Goal: Task Accomplishment & Management: Use online tool/utility

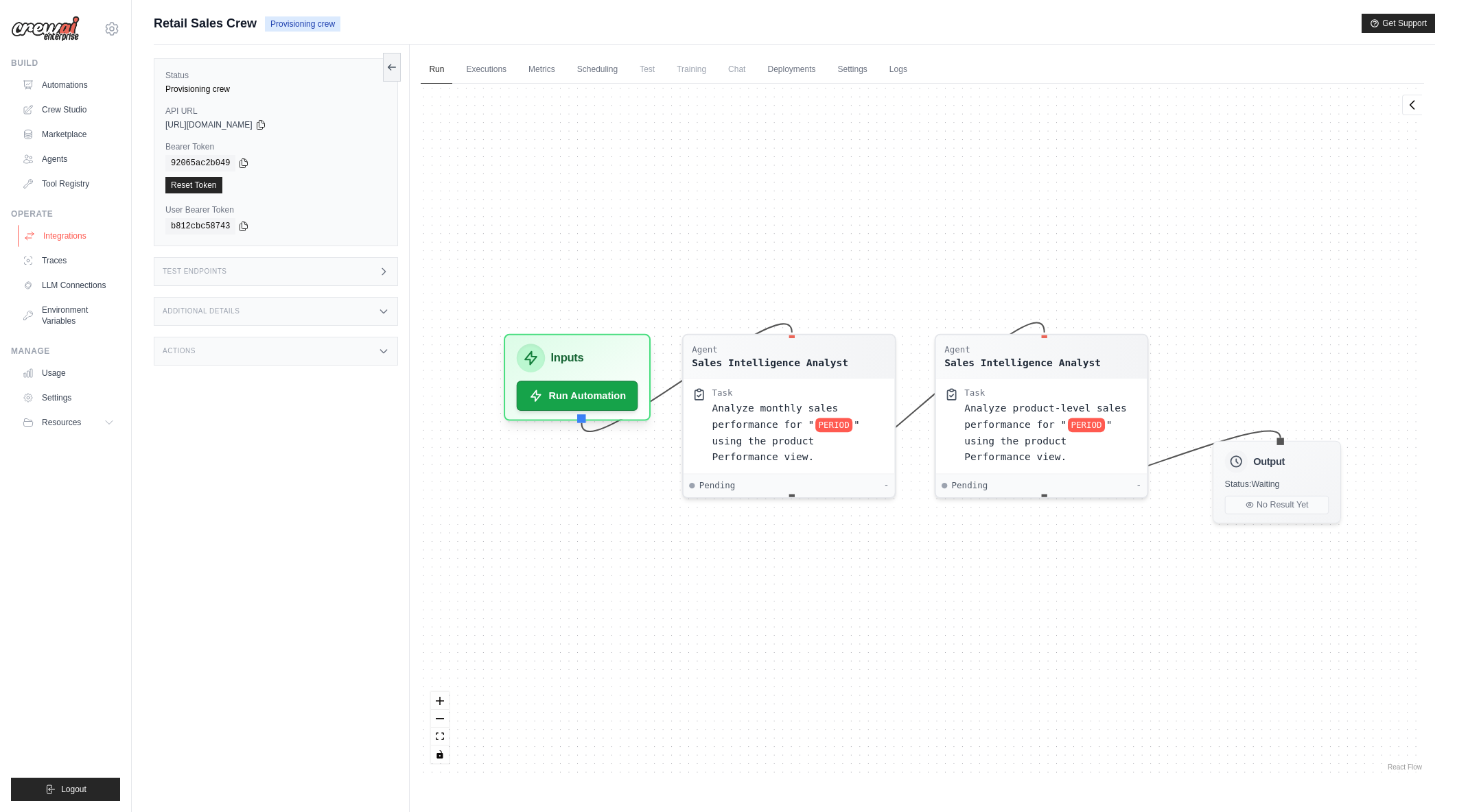
click at [54, 233] on link "Integrations" at bounding box center [69, 236] width 104 height 22
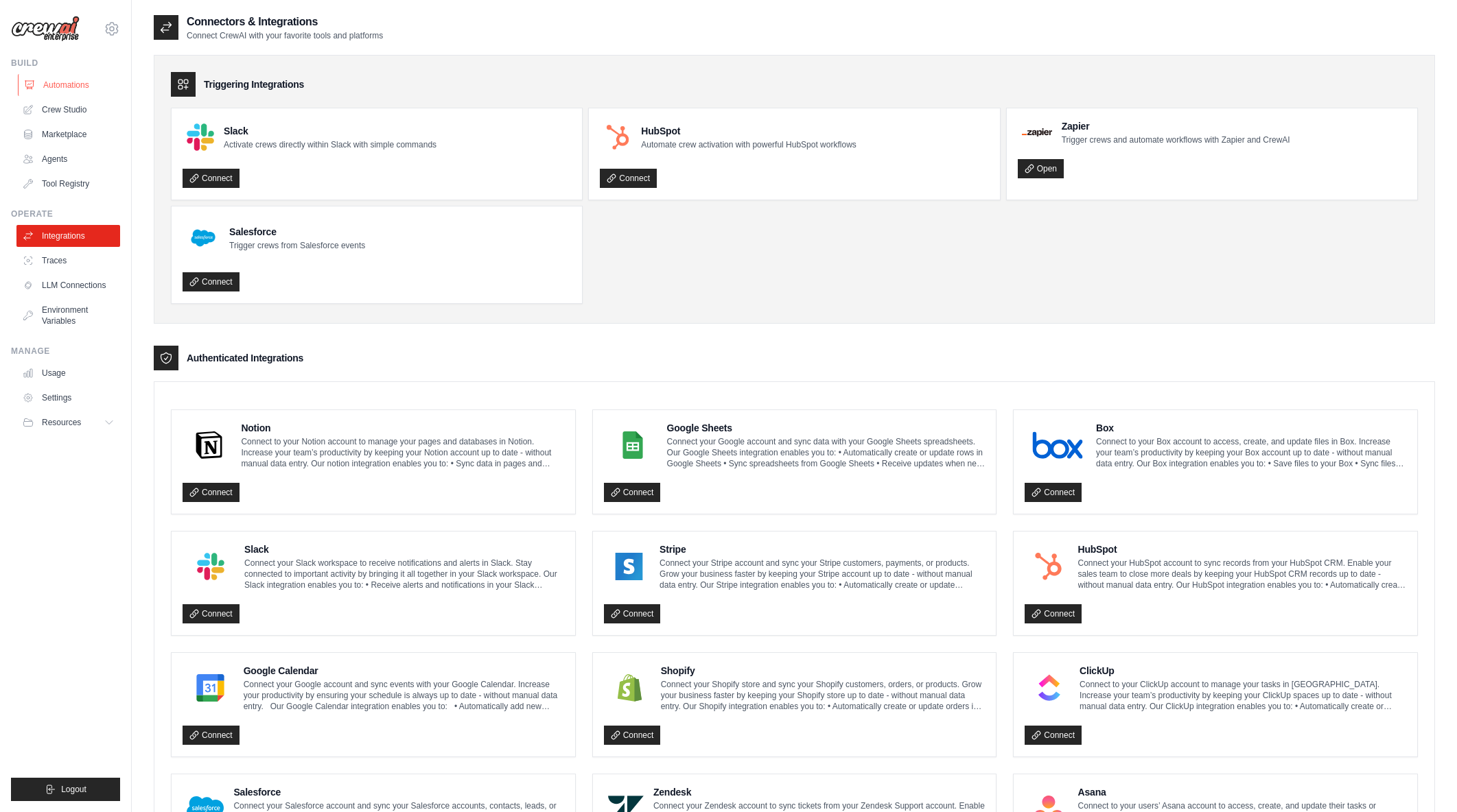
click at [80, 88] on link "Automations" at bounding box center [69, 85] width 104 height 22
click at [80, 86] on link "Automations" at bounding box center [69, 85] width 104 height 22
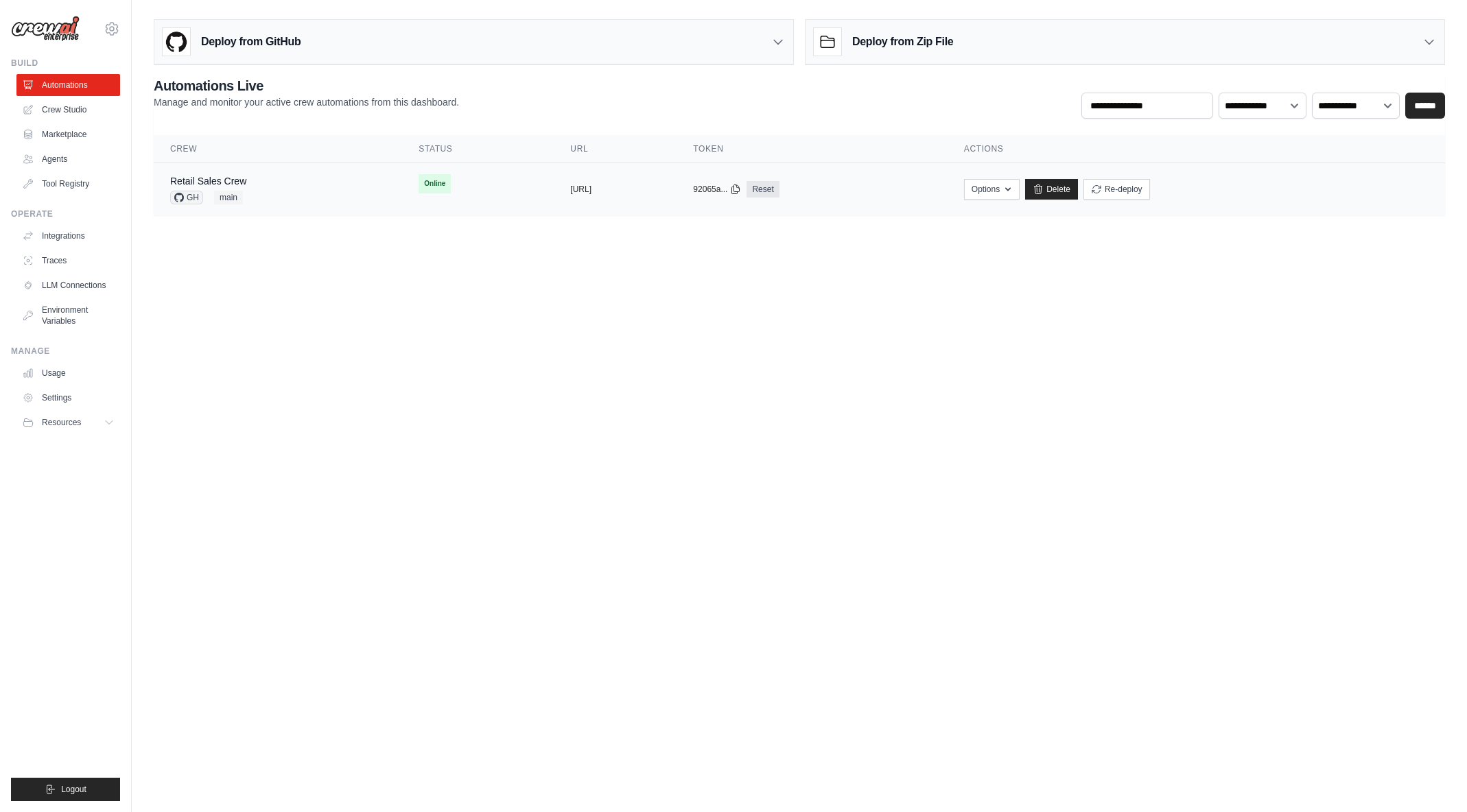
click at [283, 188] on div "Retail Sales Crew GH main" at bounding box center [277, 189] width 216 height 30
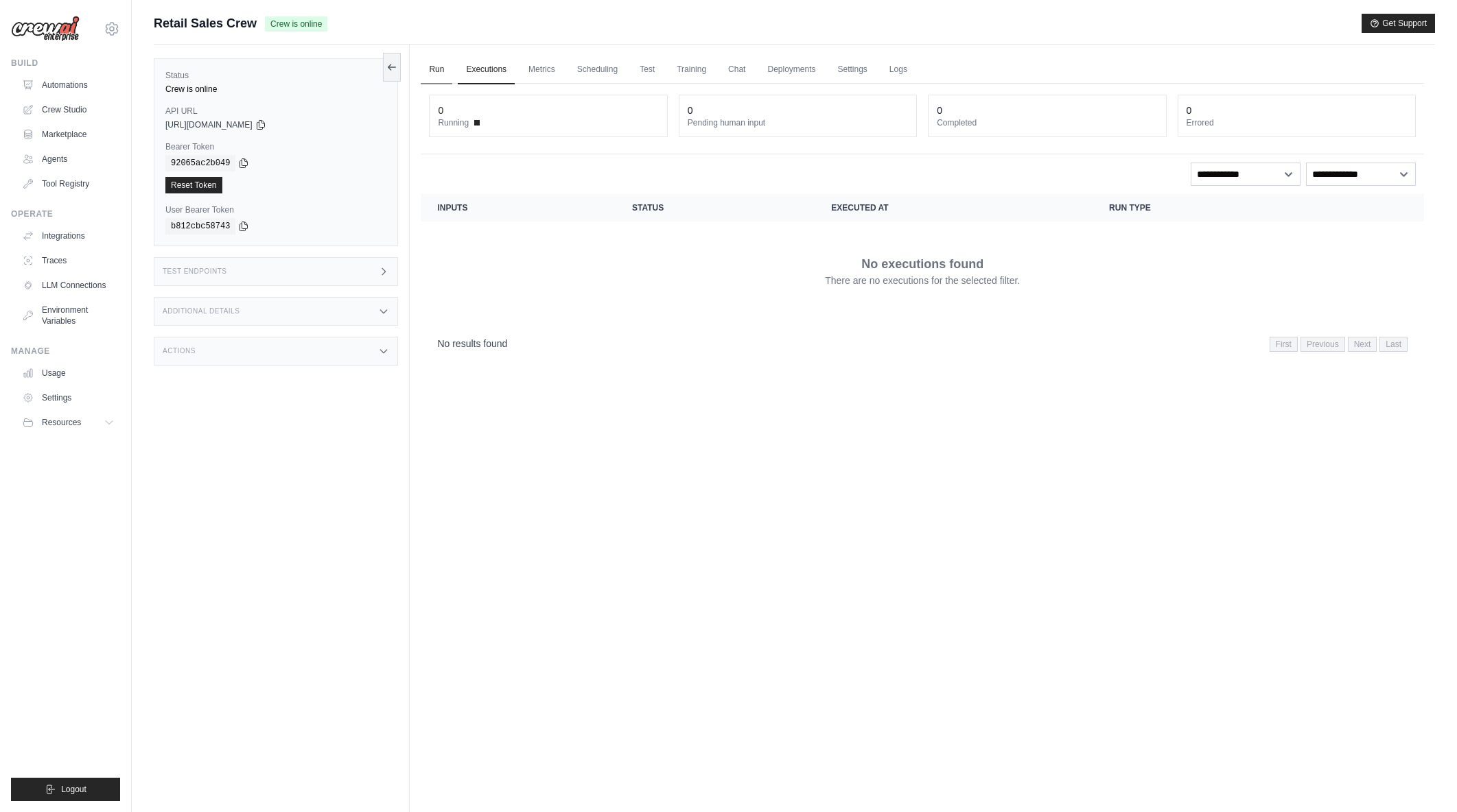
click at [439, 73] on link "Run" at bounding box center [436, 70] width 31 height 28
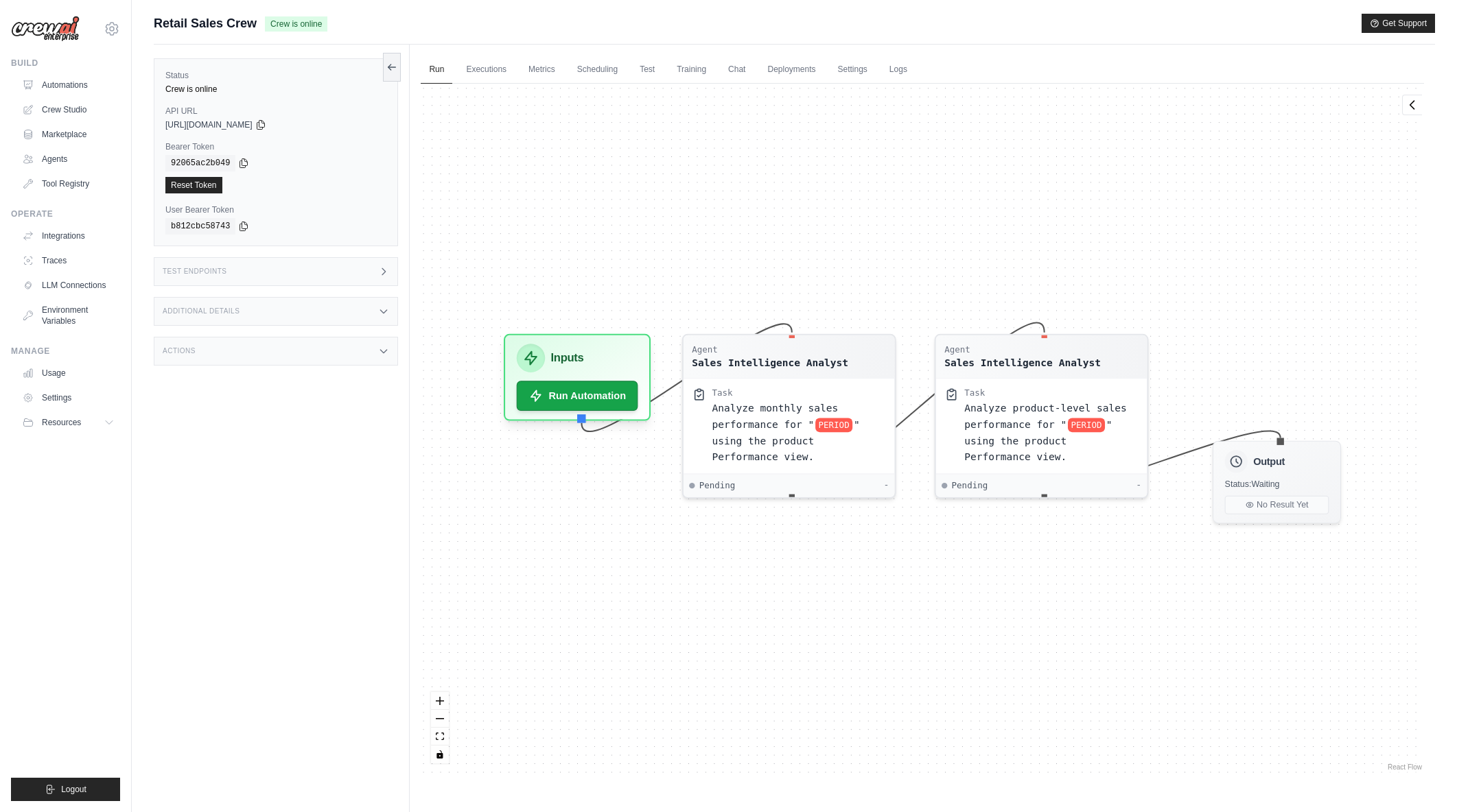
click at [337, 270] on div "Test Endpoints" at bounding box center [276, 271] width 244 height 28
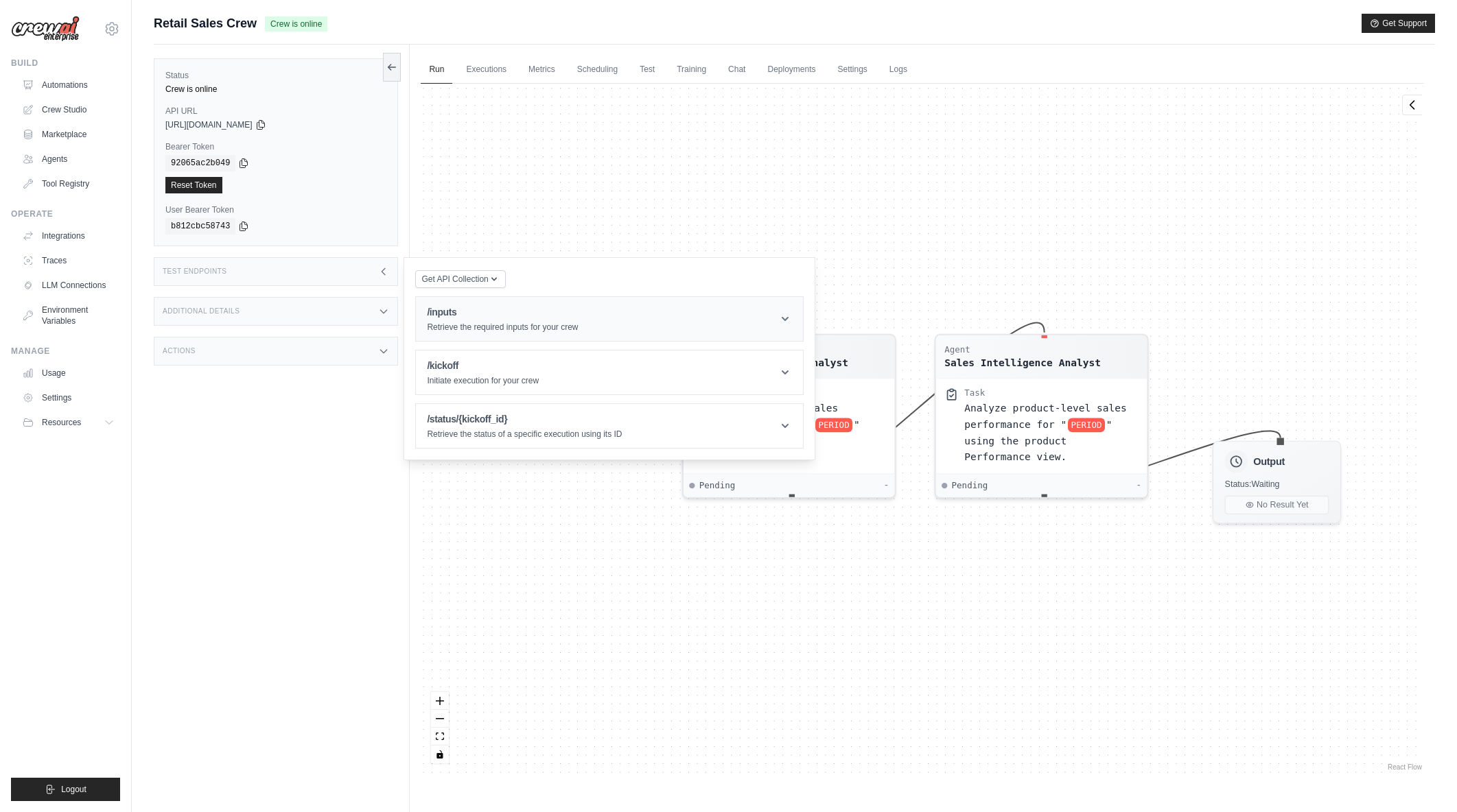
click at [523, 314] on h1 "/inputs" at bounding box center [503, 311] width 151 height 14
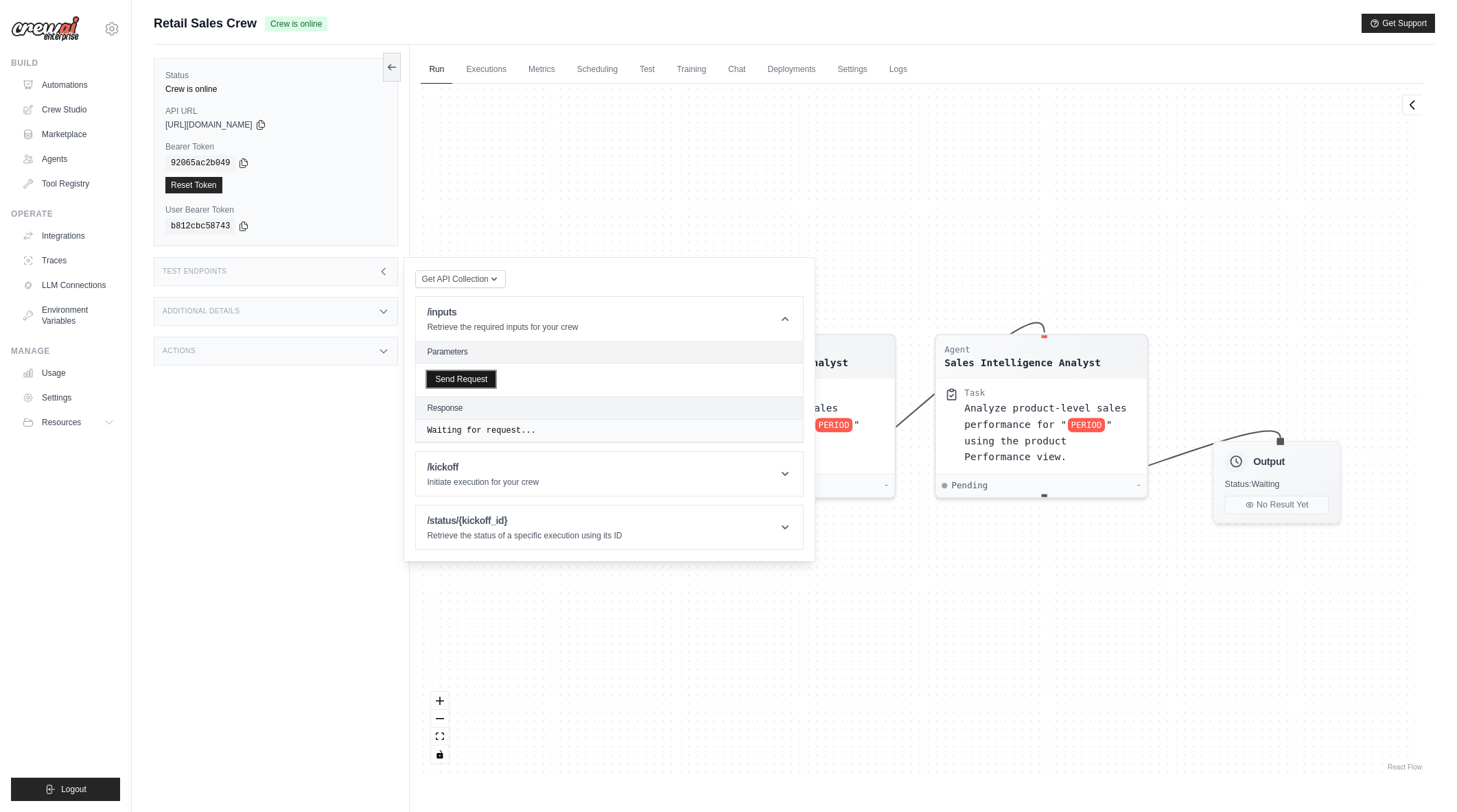
click at [445, 378] on button "Send Request" at bounding box center [461, 379] width 69 height 17
click at [774, 319] on header "/inputs Retrieve the required inputs for your crew" at bounding box center [609, 319] width 387 height 44
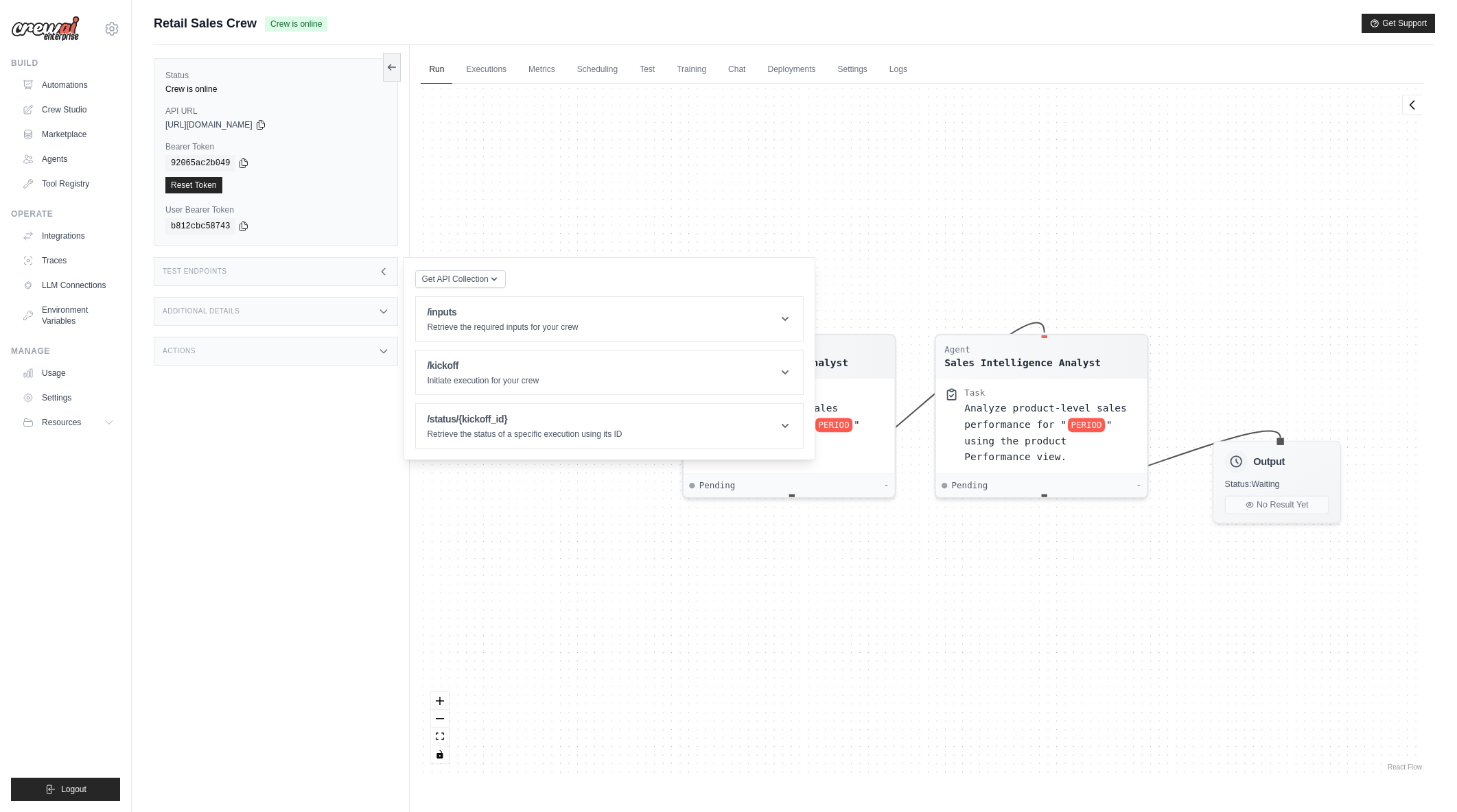
click at [378, 273] on icon at bounding box center [384, 272] width 11 height 11
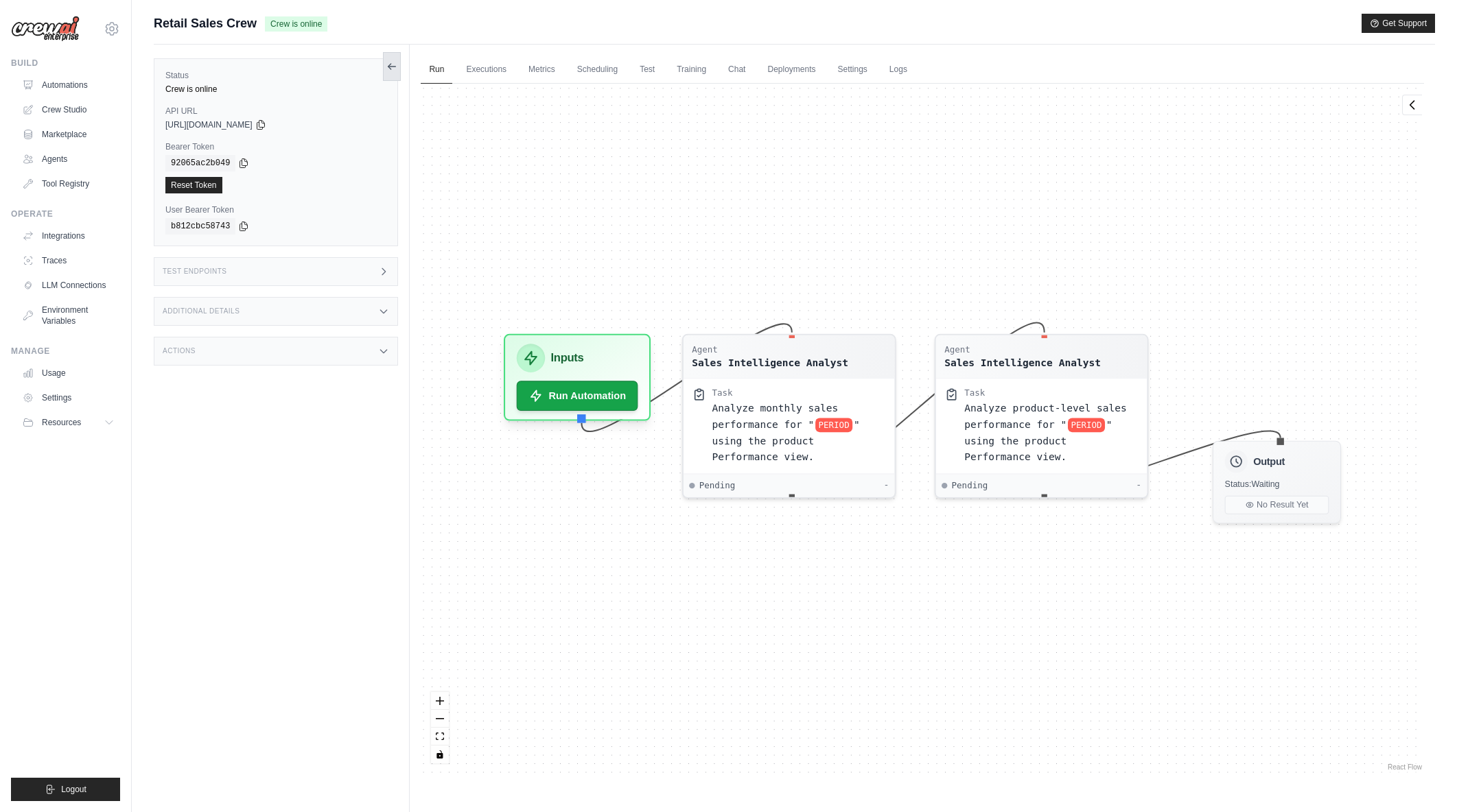
click at [387, 67] on icon at bounding box center [392, 66] width 11 height 11
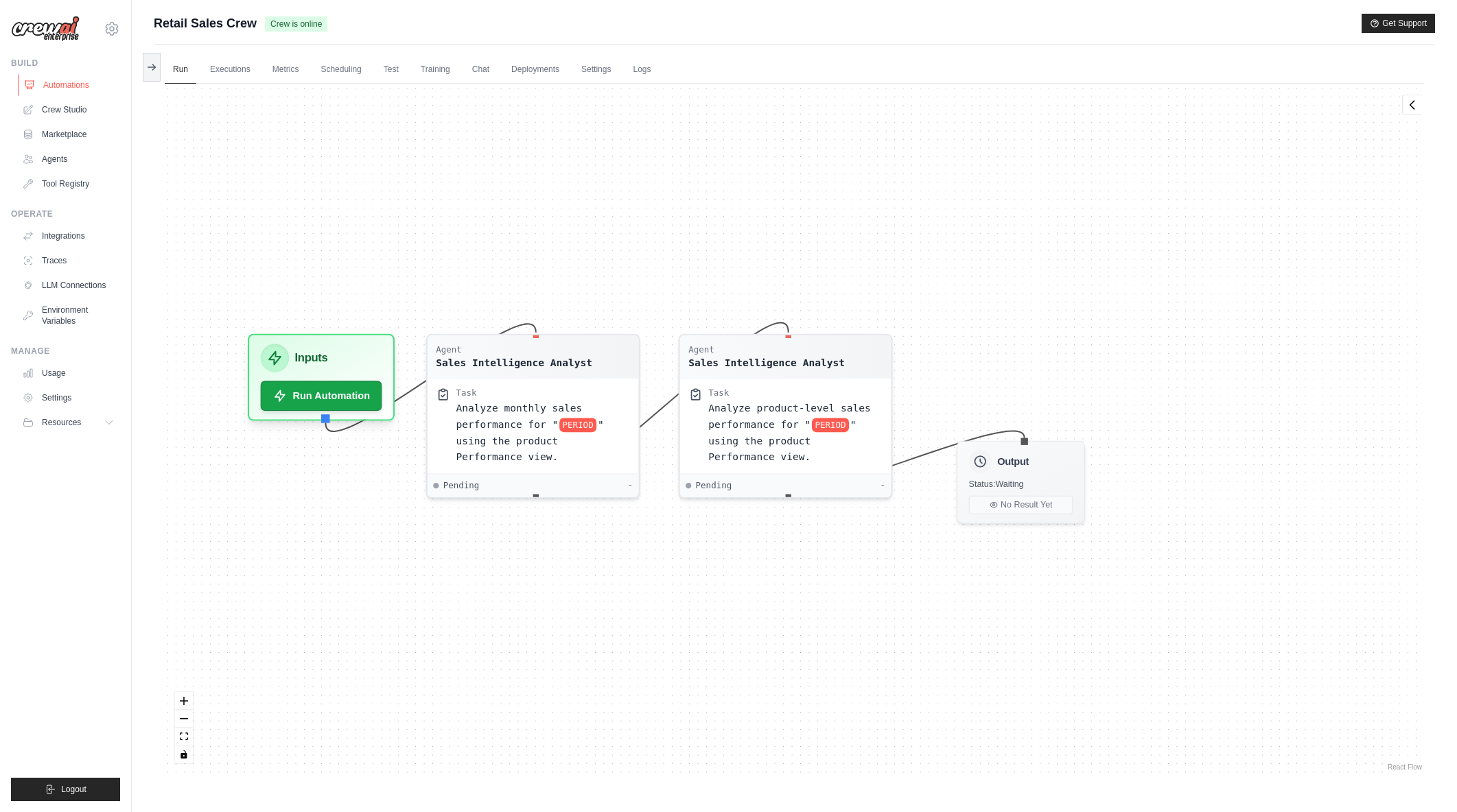
click at [78, 85] on link "Automations" at bounding box center [69, 85] width 104 height 22
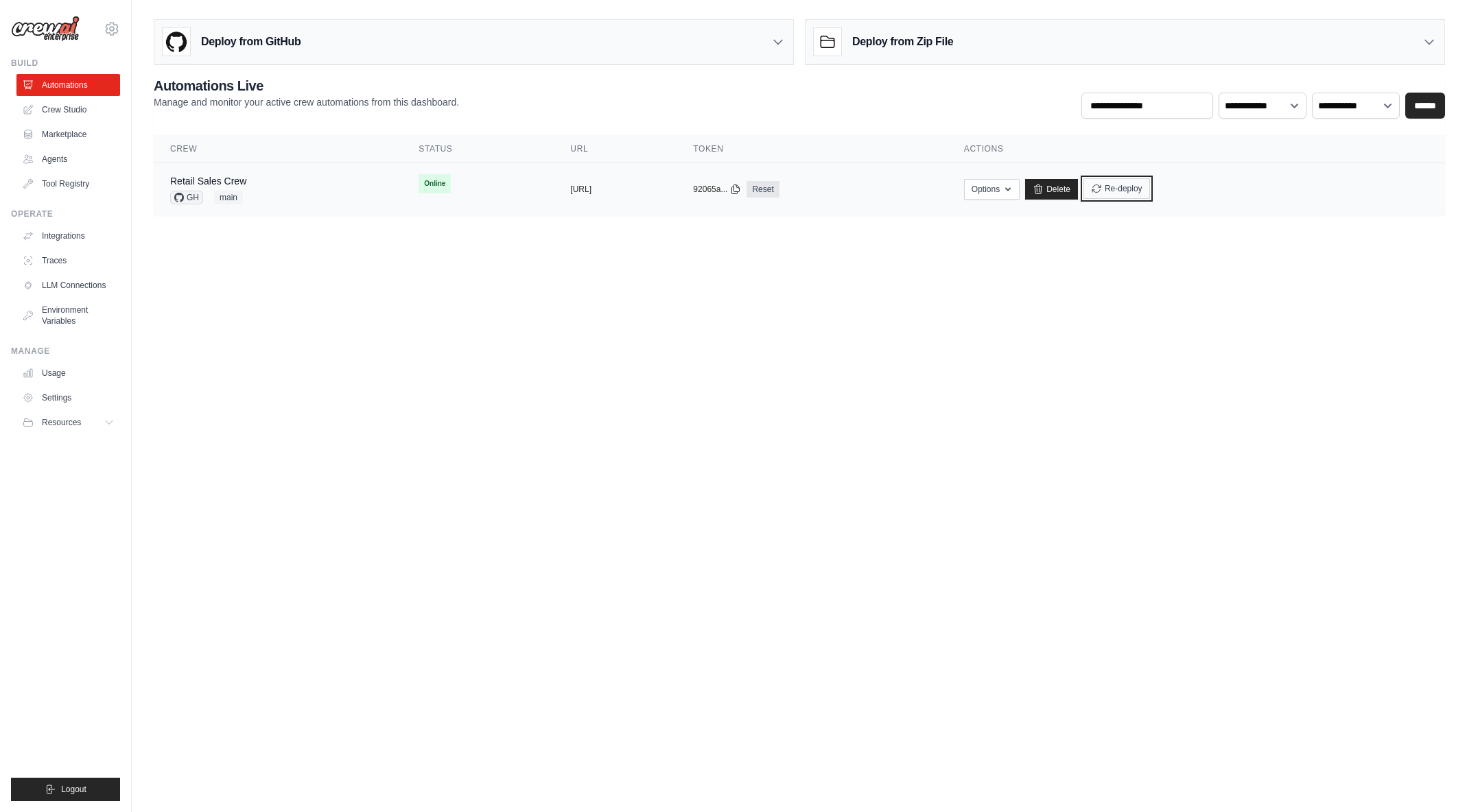
click at [1150, 191] on button "Re-deploy" at bounding box center [1116, 188] width 66 height 20
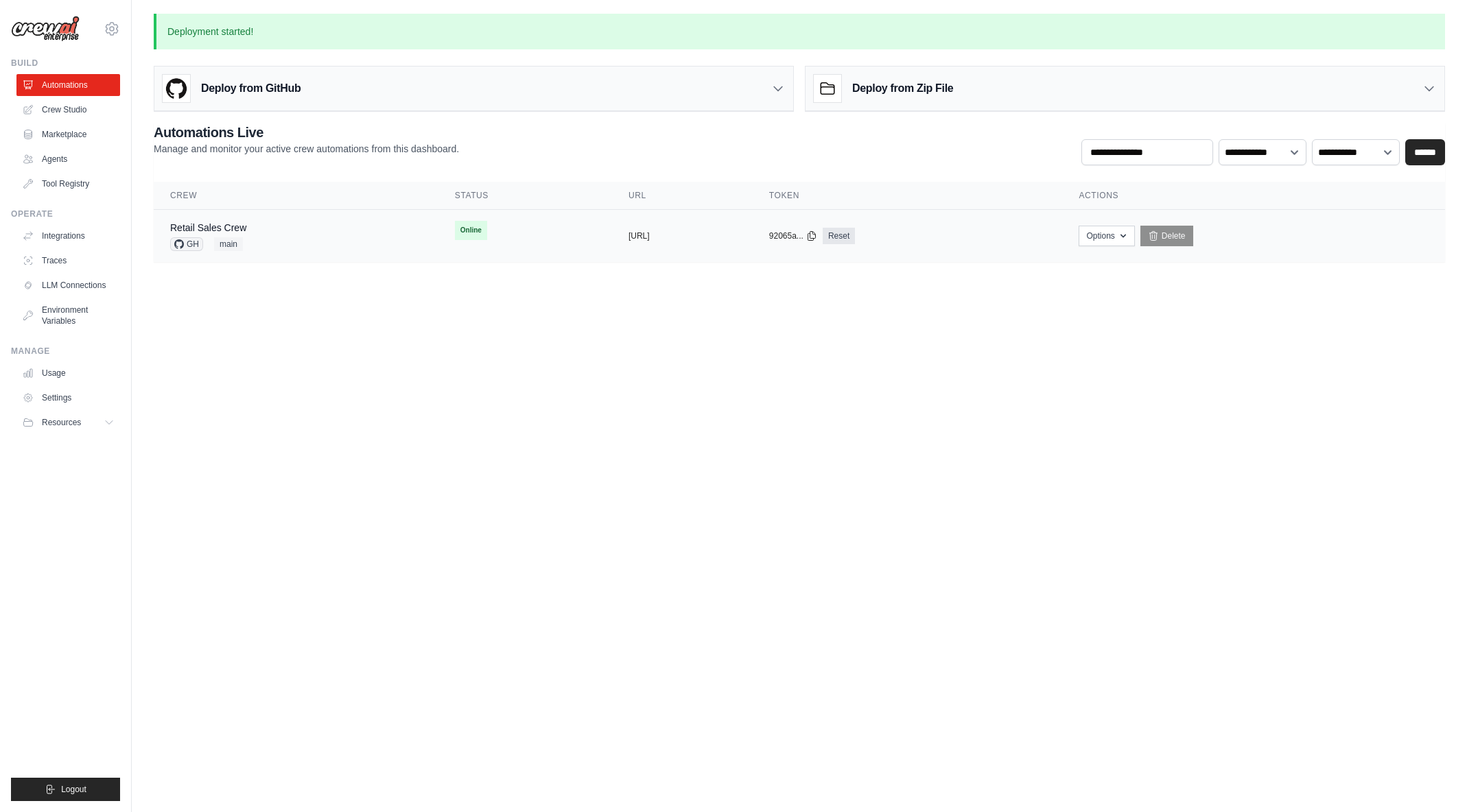
click at [269, 241] on div "Retail Sales Crew GH main" at bounding box center [296, 236] width 252 height 30
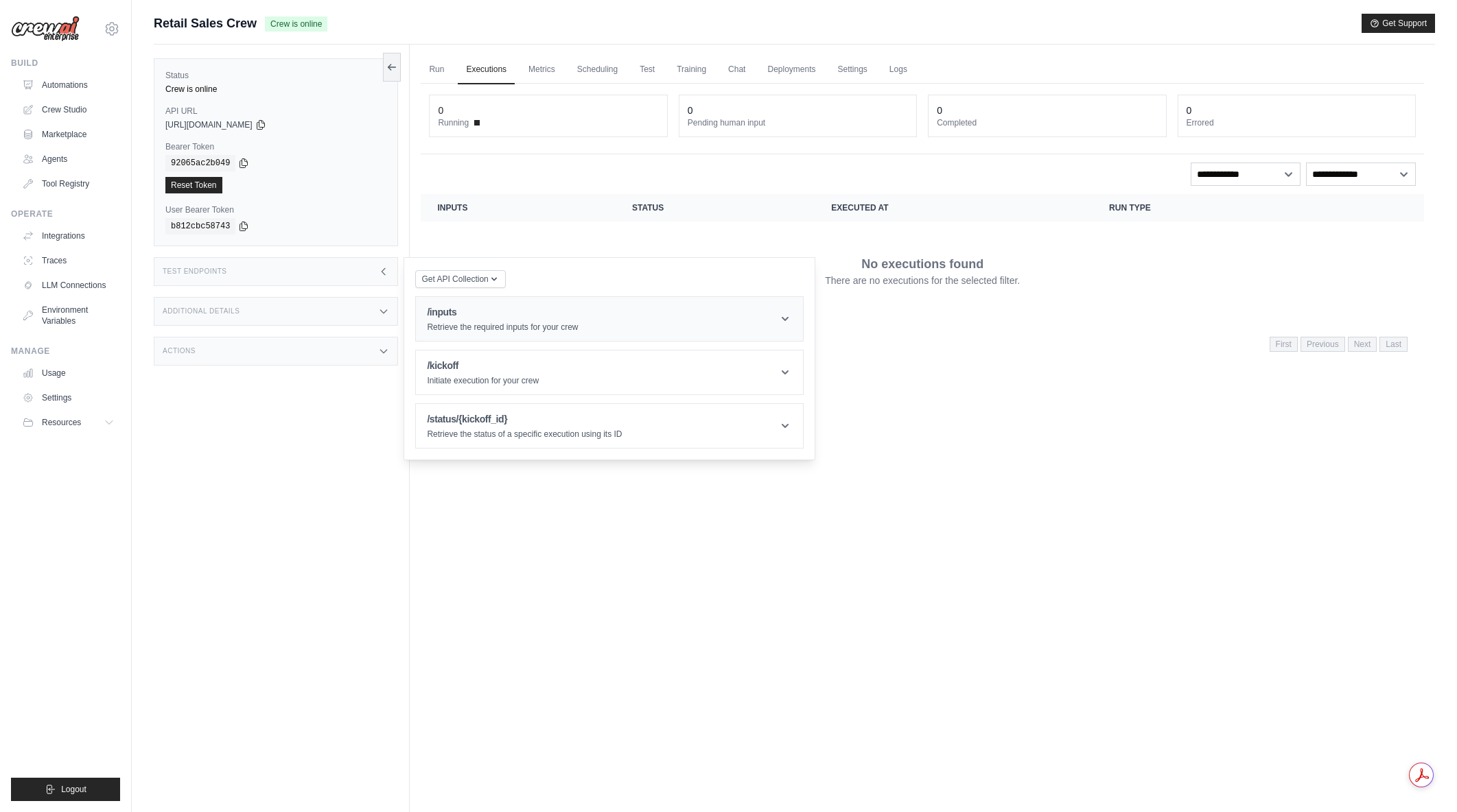
click at [480, 320] on div "/inputs Retrieve the required inputs for your crew" at bounding box center [503, 319] width 151 height 28
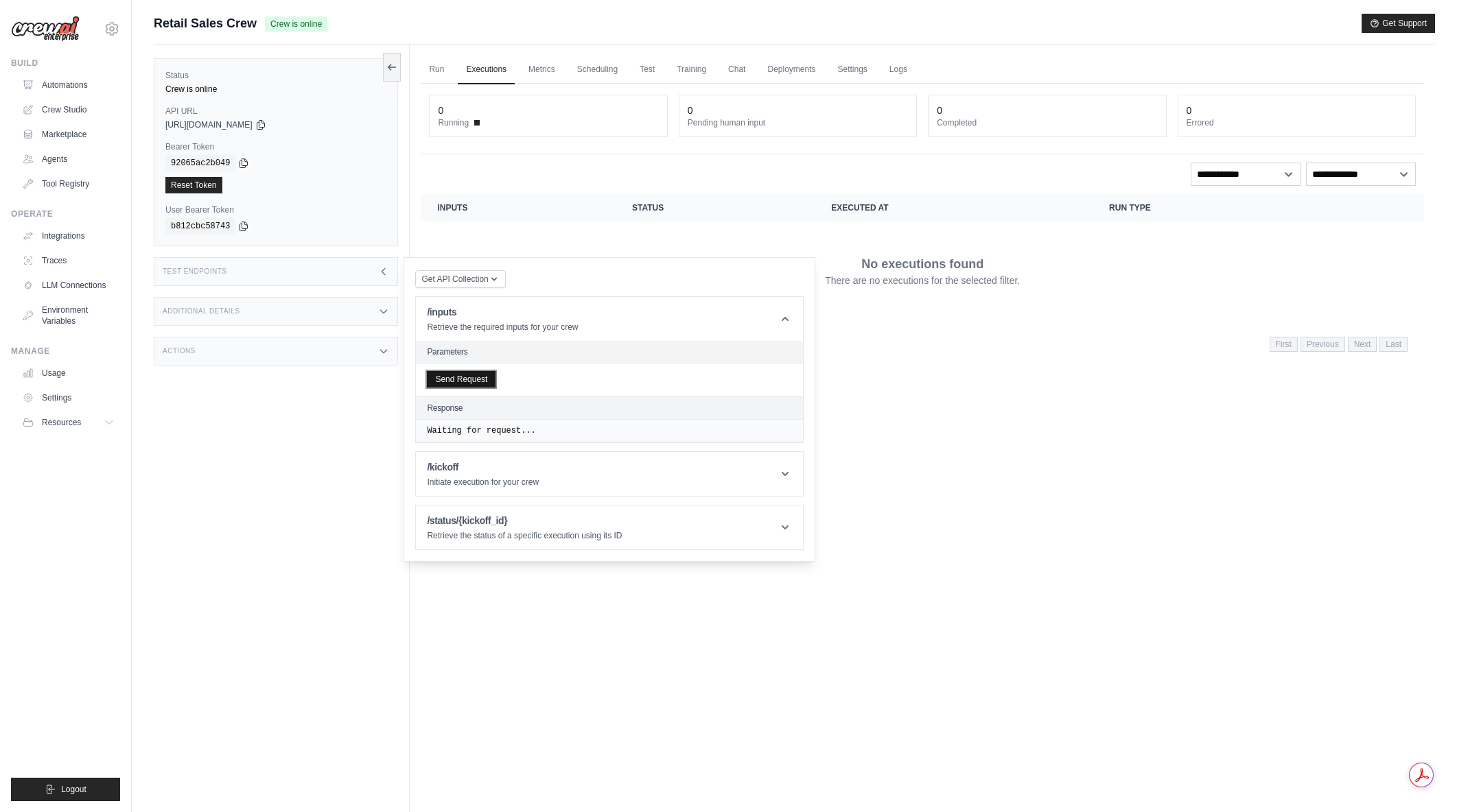
click at [468, 378] on button "Send Request" at bounding box center [461, 379] width 69 height 17
click at [793, 319] on header "/inputs Retrieve the required inputs for your crew" at bounding box center [609, 319] width 387 height 44
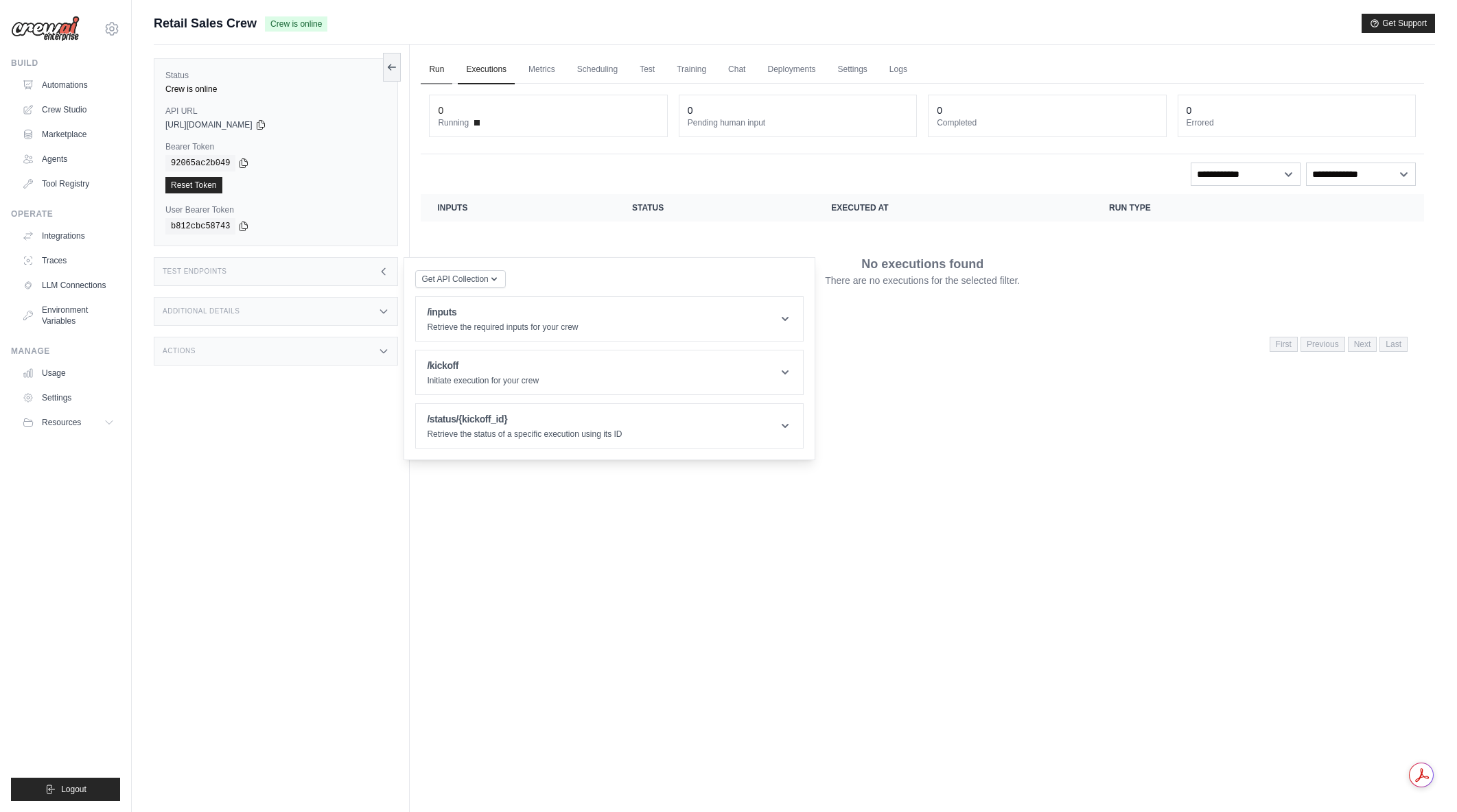
click at [440, 68] on link "Run" at bounding box center [436, 70] width 31 height 28
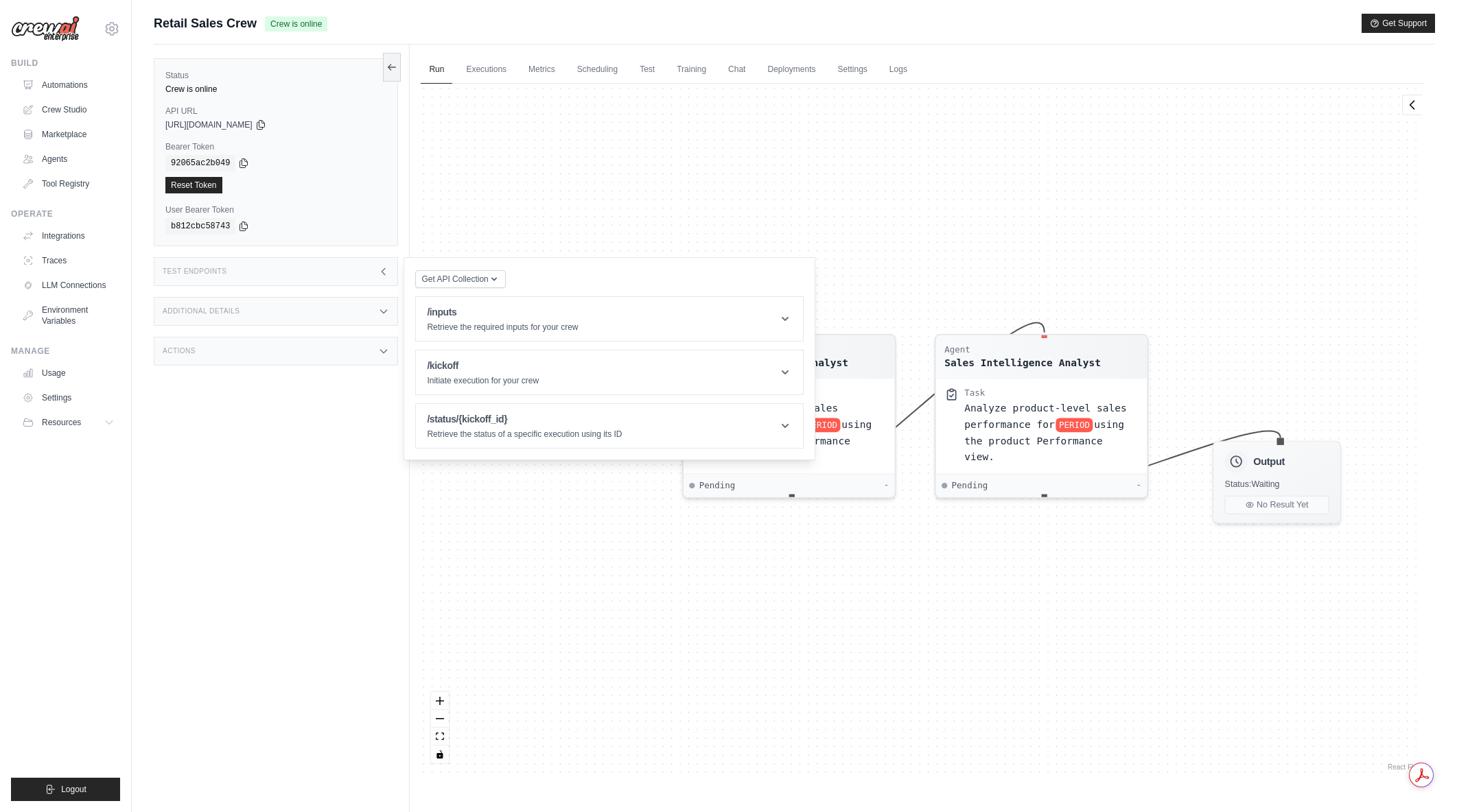
click at [825, 213] on div "Agent Sales Intelligence Analyst Task Analyze monthly sales performance for PER…" at bounding box center [922, 428] width 1003 height 690
click at [710, 206] on div "Agent Sales Intelligence Analyst Task Analyze monthly sales performance for PER…" at bounding box center [922, 428] width 1003 height 690
click at [587, 529] on div "Agent Sales Intelligence Analyst Task Analyze monthly sales performance for PER…" at bounding box center [922, 428] width 1003 height 690
click at [382, 270] on icon at bounding box center [384, 272] width 11 height 11
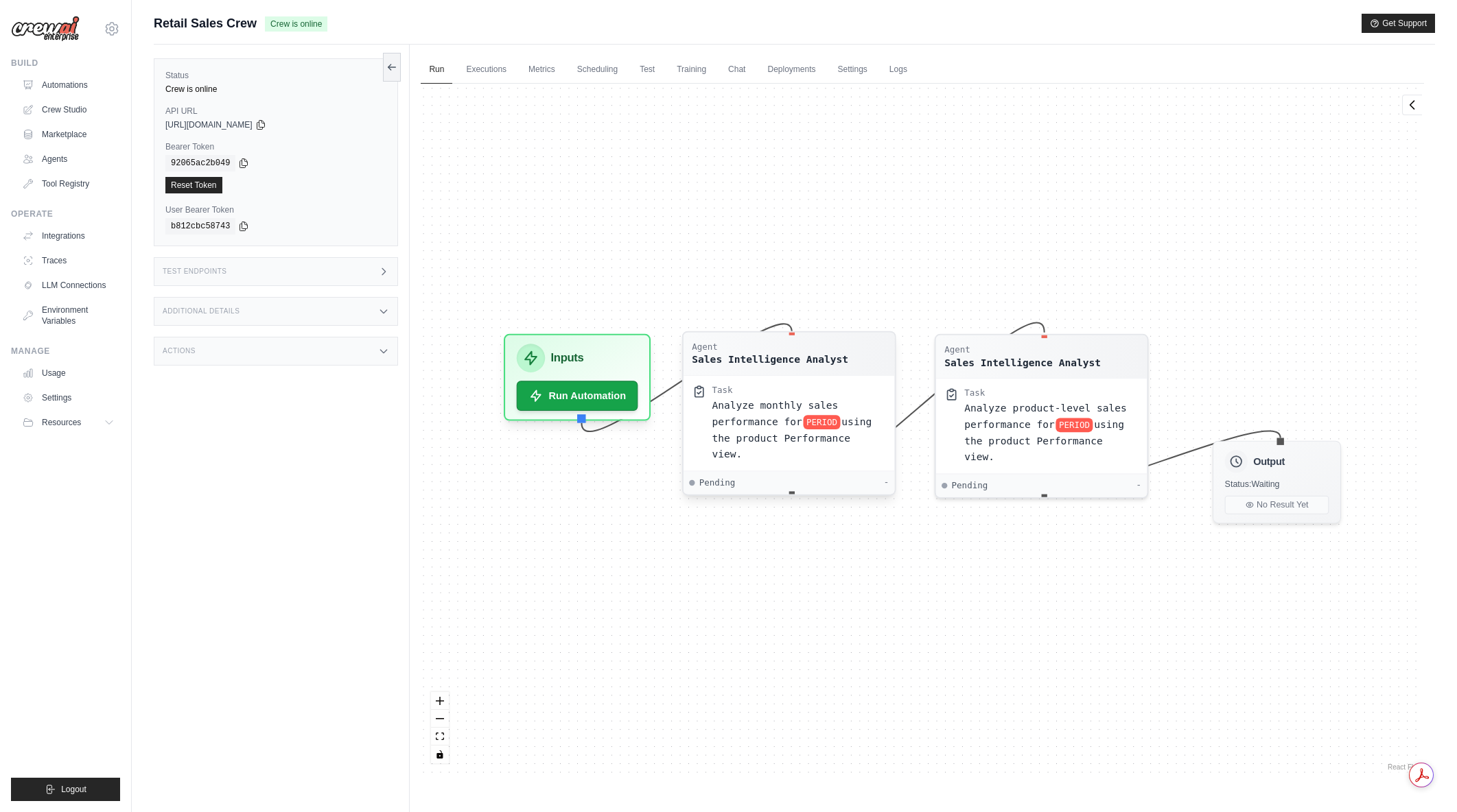
click at [747, 422] on span "Analyze monthly sales performance for" at bounding box center [774, 413] width 126 height 28
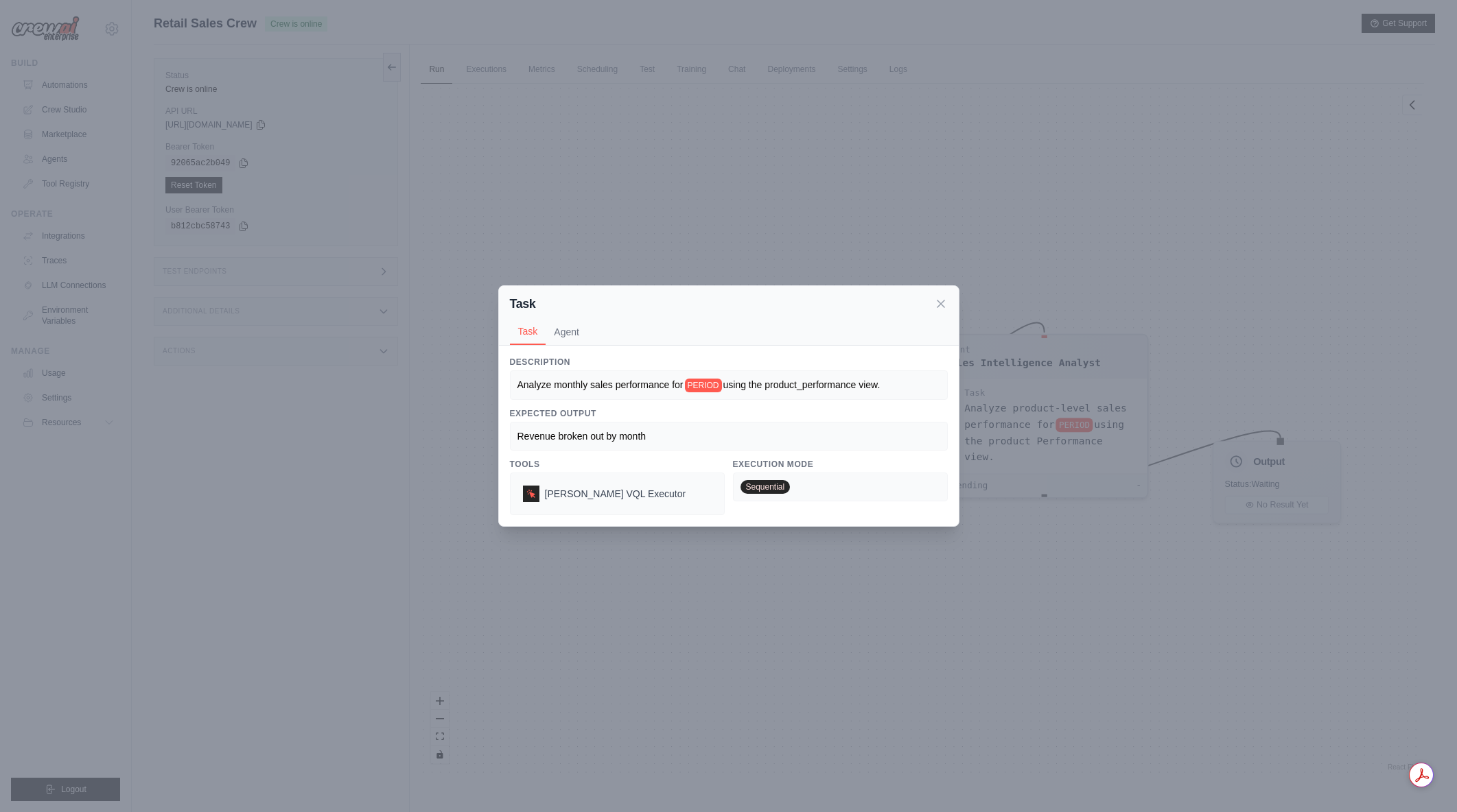
click at [707, 381] on span "PERIOD" at bounding box center [703, 385] width 37 height 14
drag, startPoint x: 692, startPoint y: 384, endPoint x: 720, endPoint y: 384, distance: 28.0
click at [720, 384] on span "PERIOD" at bounding box center [703, 385] width 37 height 14
click at [941, 301] on icon at bounding box center [941, 303] width 14 height 14
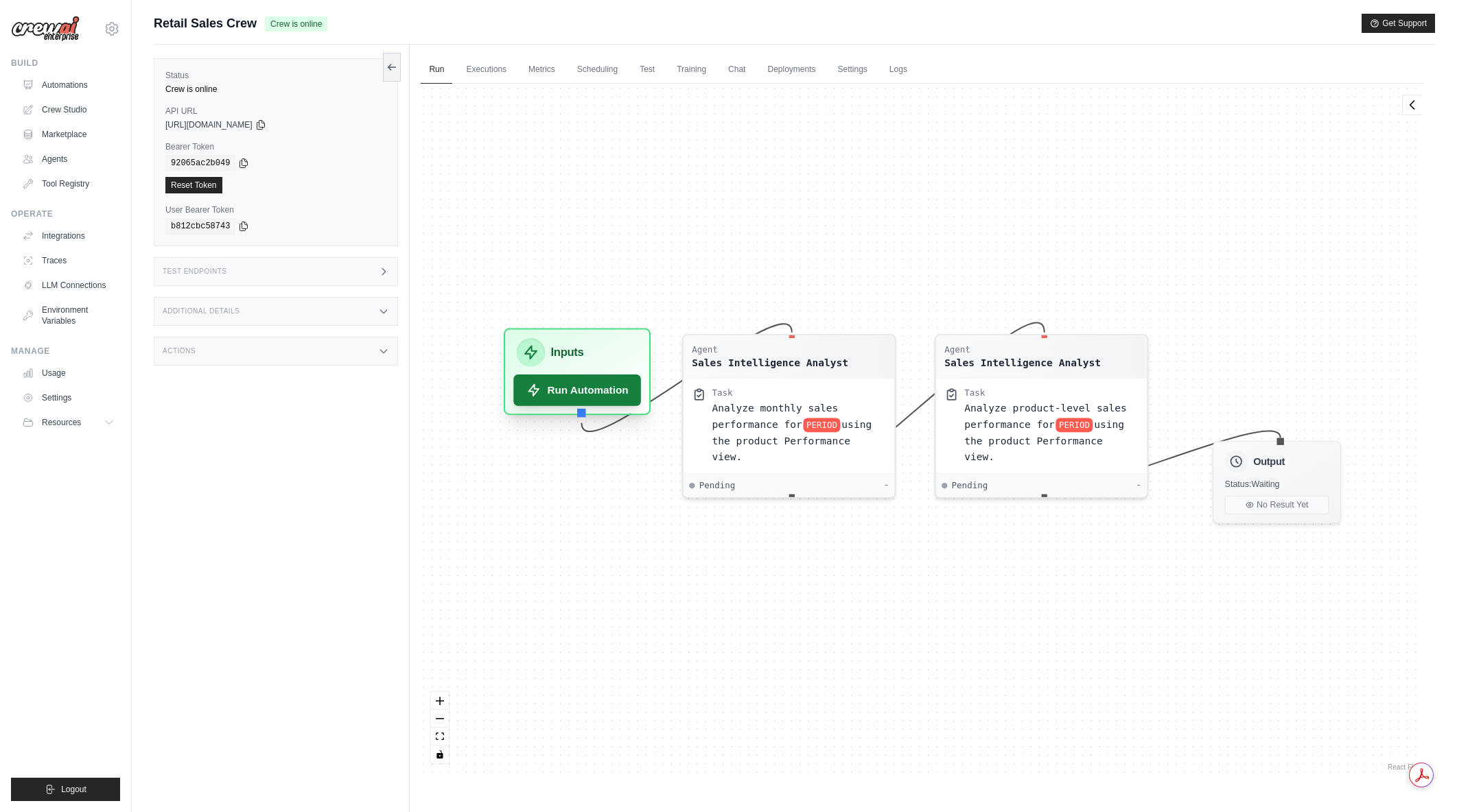
click at [600, 393] on button "Run Automation" at bounding box center [577, 390] width 128 height 31
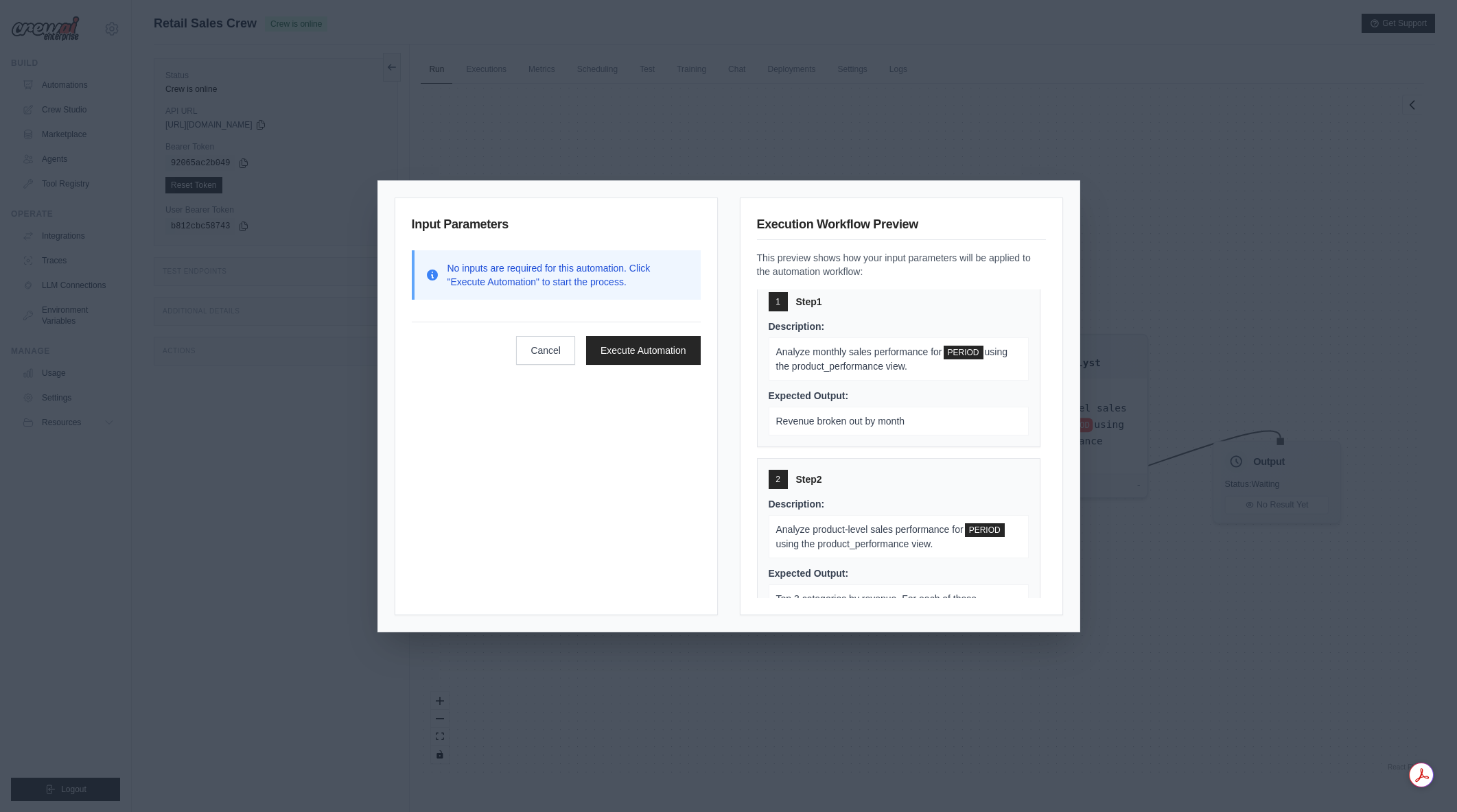
scroll to position [2, 0]
click at [1297, 213] on div "Input Parameters No inputs are required for this automation. Click "Execute Aut…" at bounding box center [728, 406] width 1457 height 812
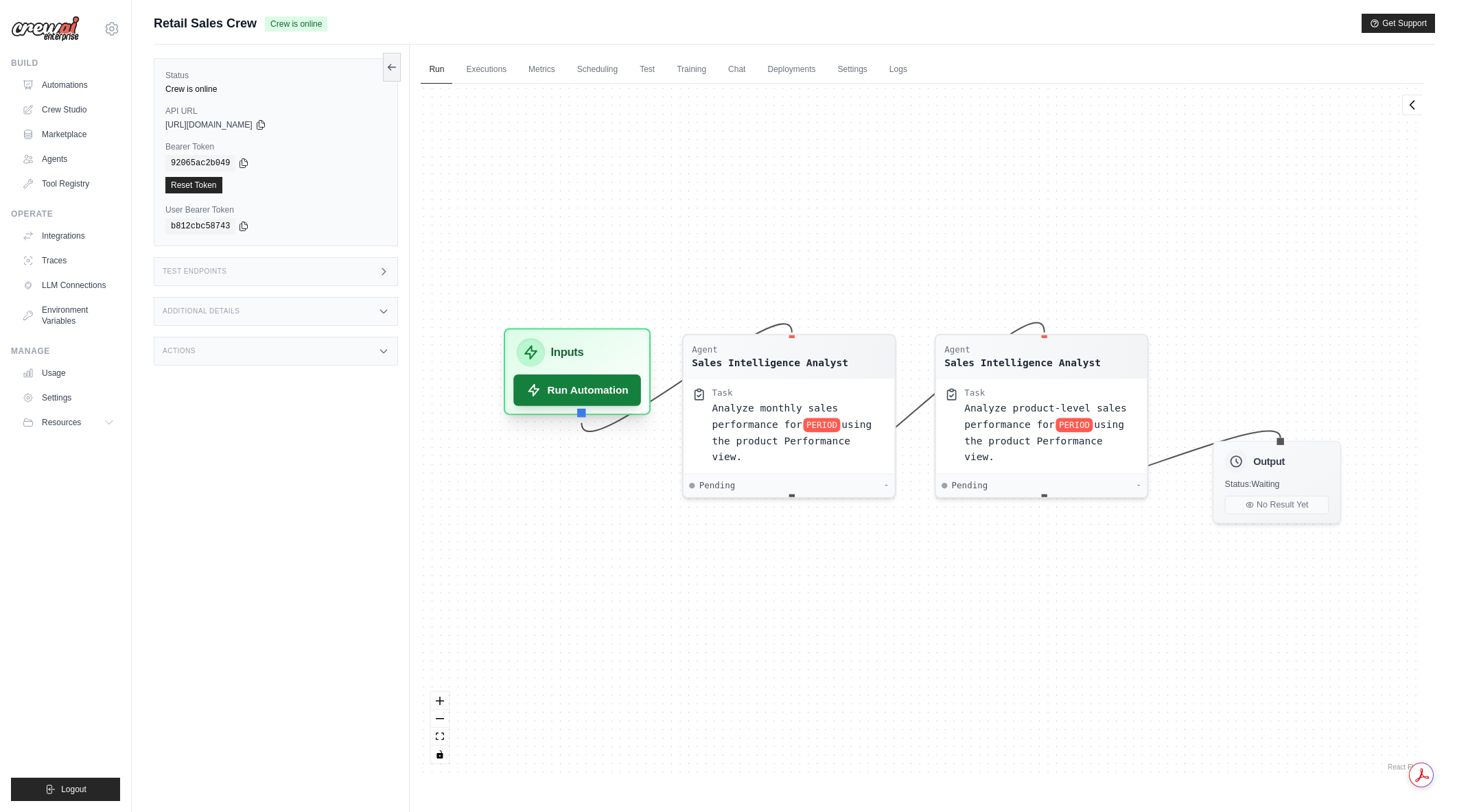
click at [590, 400] on button "Run Automation" at bounding box center [577, 390] width 128 height 31
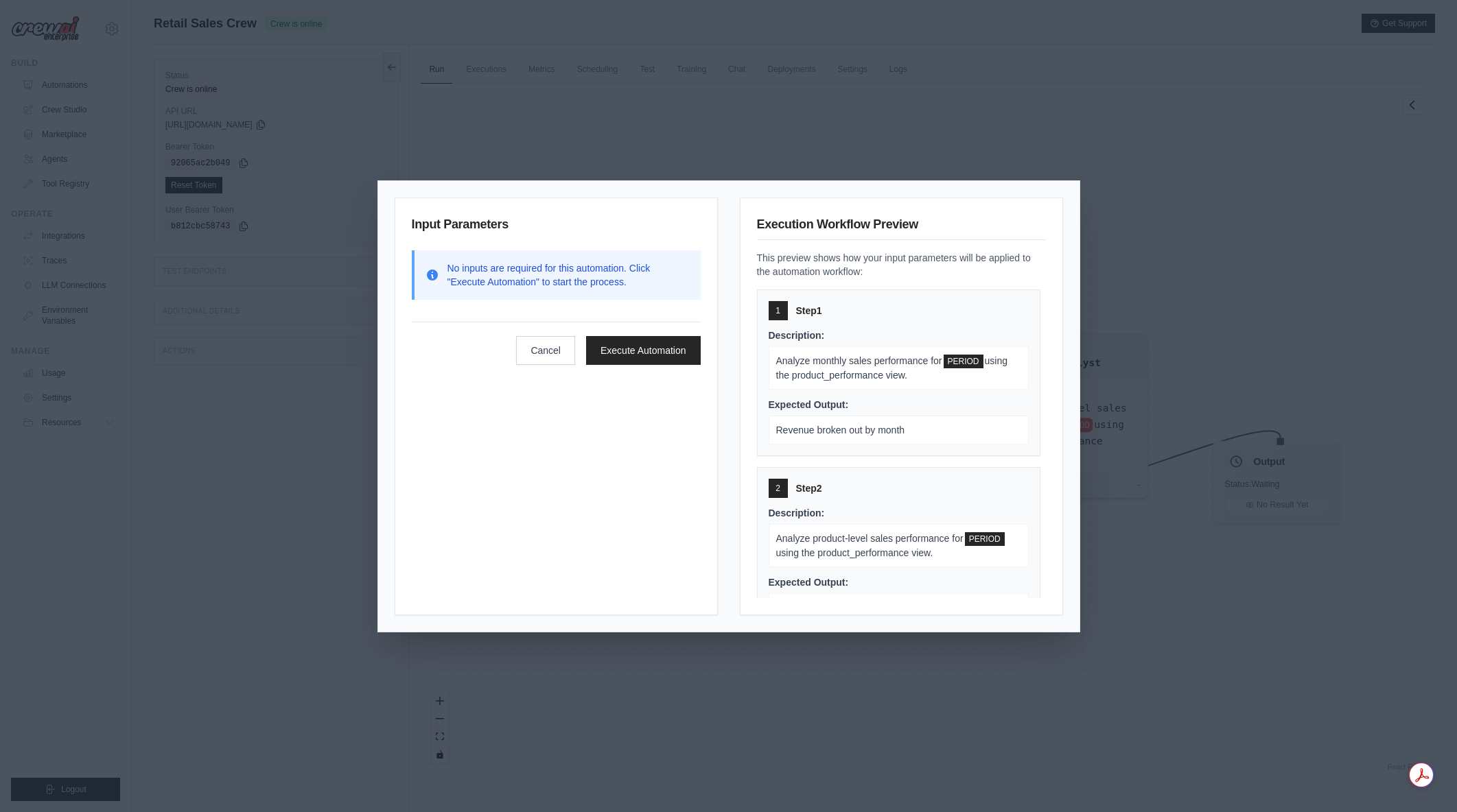
click at [1079, 167] on div "Input Parameters No inputs are required for this automation. Click "Execute Aut…" at bounding box center [728, 406] width 1457 height 812
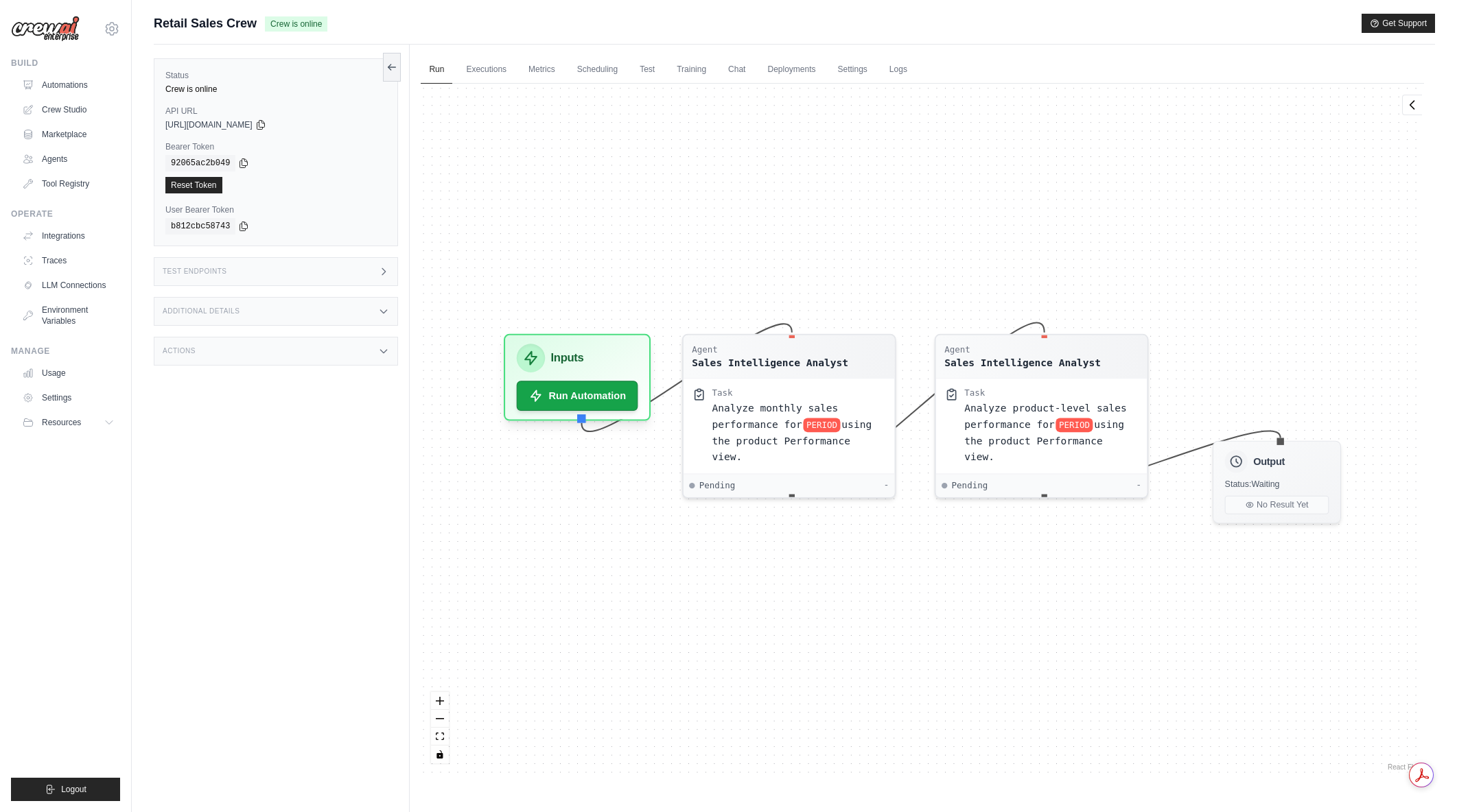
click at [312, 273] on div "Test Endpoints" at bounding box center [276, 271] width 244 height 28
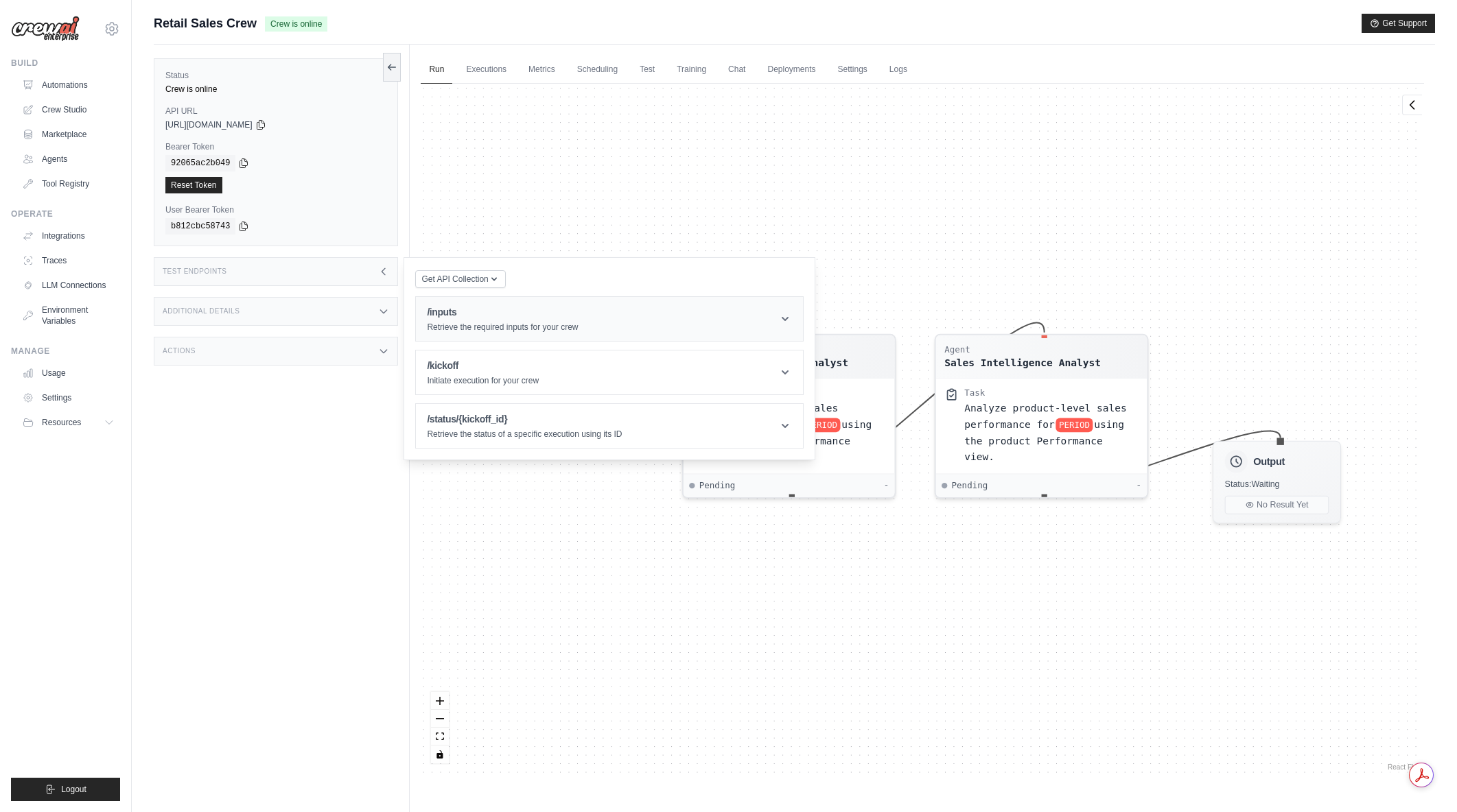
click at [463, 320] on div "/inputs Retrieve the required inputs for your crew" at bounding box center [503, 319] width 151 height 28
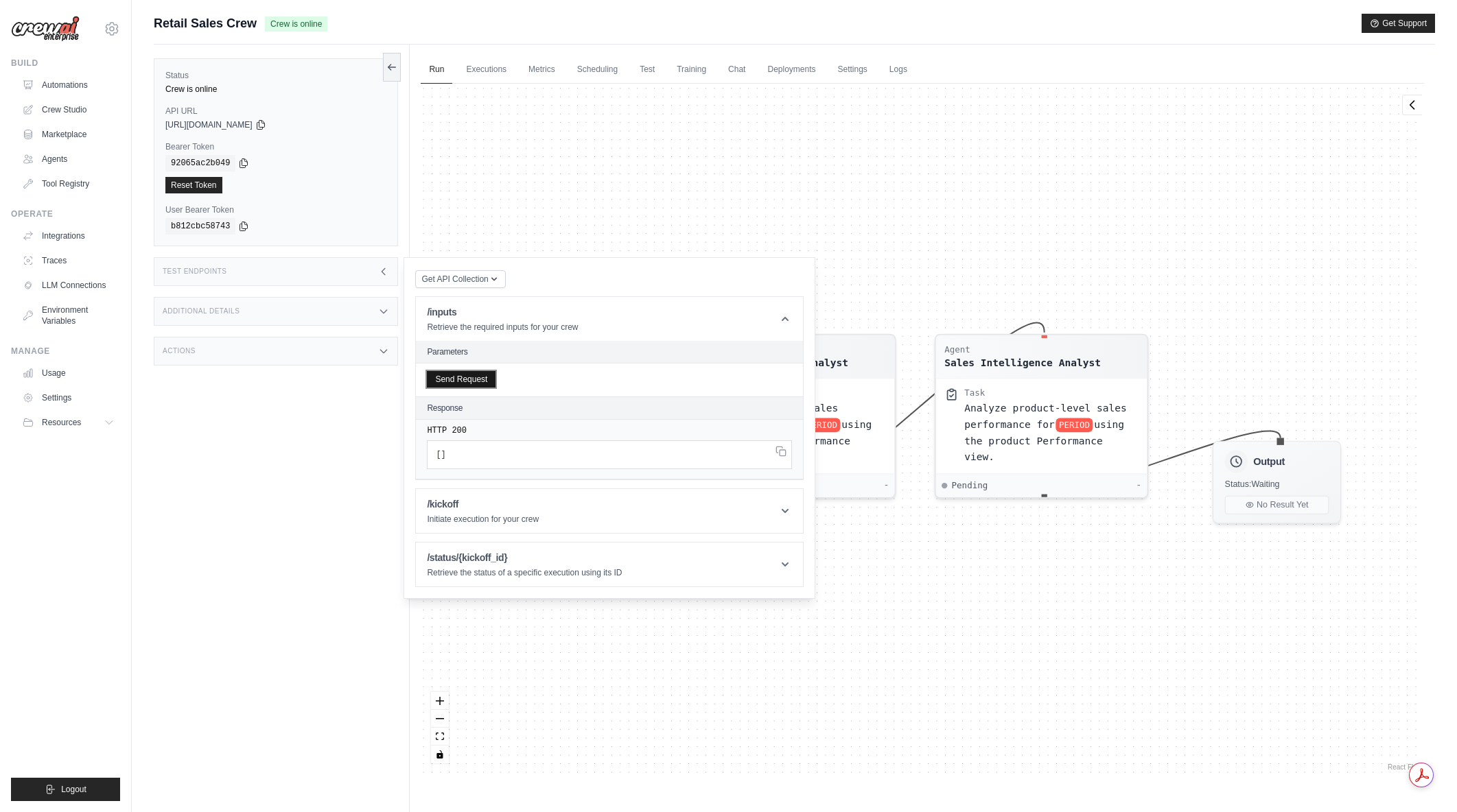
click at [449, 378] on button "Send Request" at bounding box center [461, 379] width 69 height 17
